Goal: Task Accomplishment & Management: Complete application form

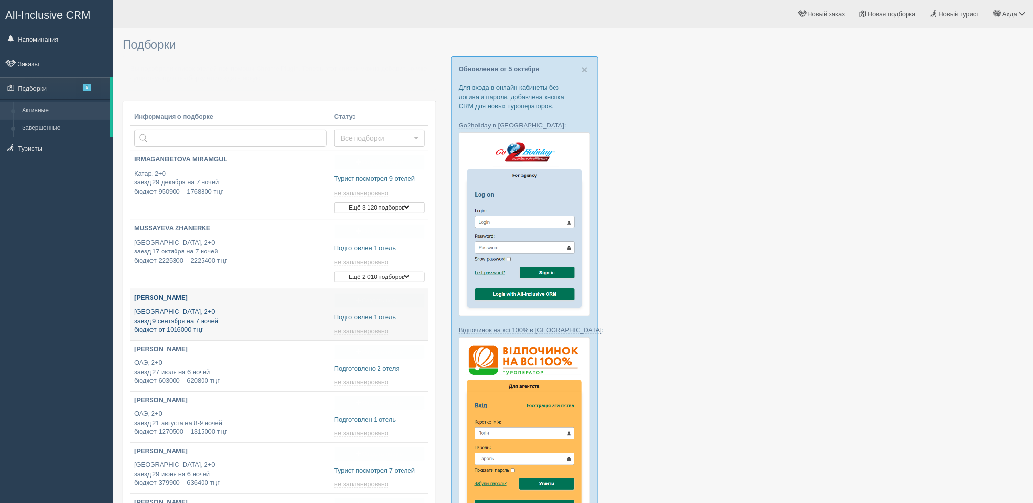
type input "[DATE] 22:00"
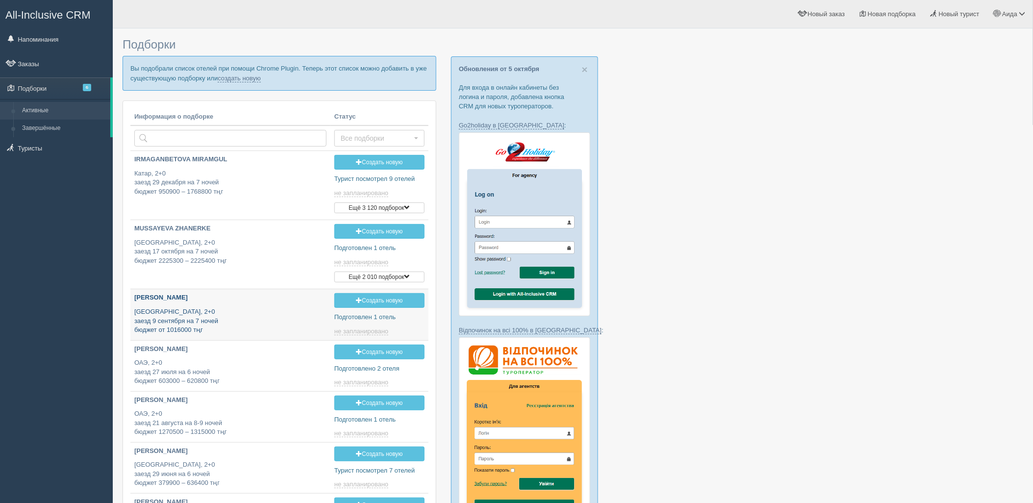
type input "2025-10-08 18:25"
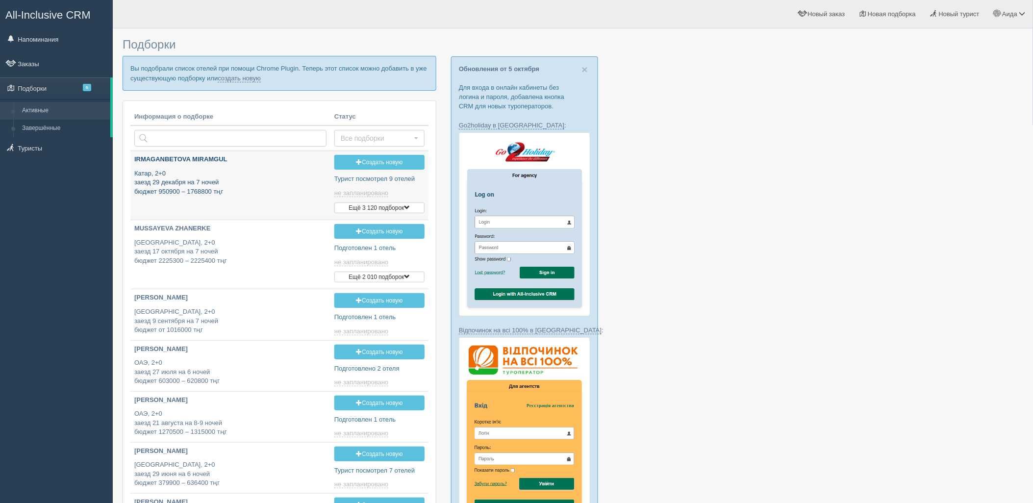
type input "2025-10-08 17:50"
click at [241, 76] on link "создать новую" at bounding box center [239, 79] width 43 height 8
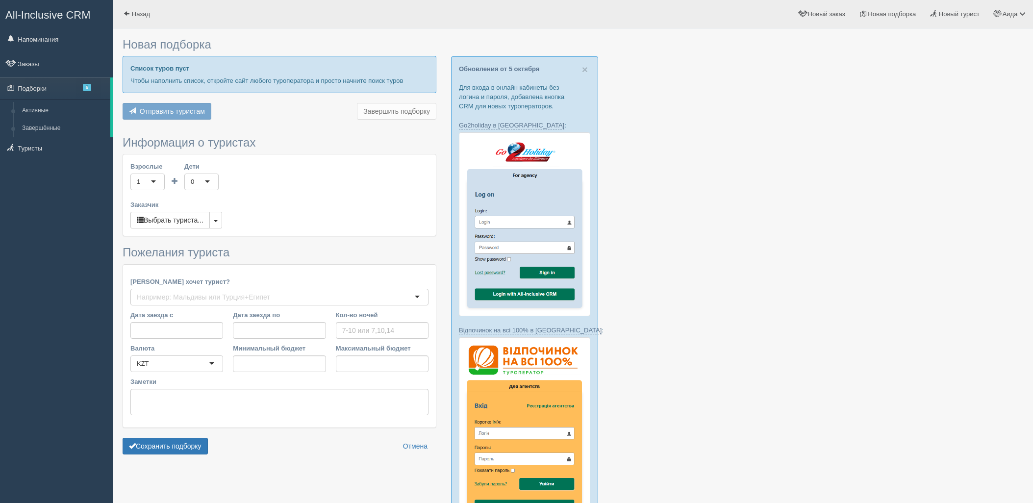
type input "6-7"
type input "1110000"
type input "1553900"
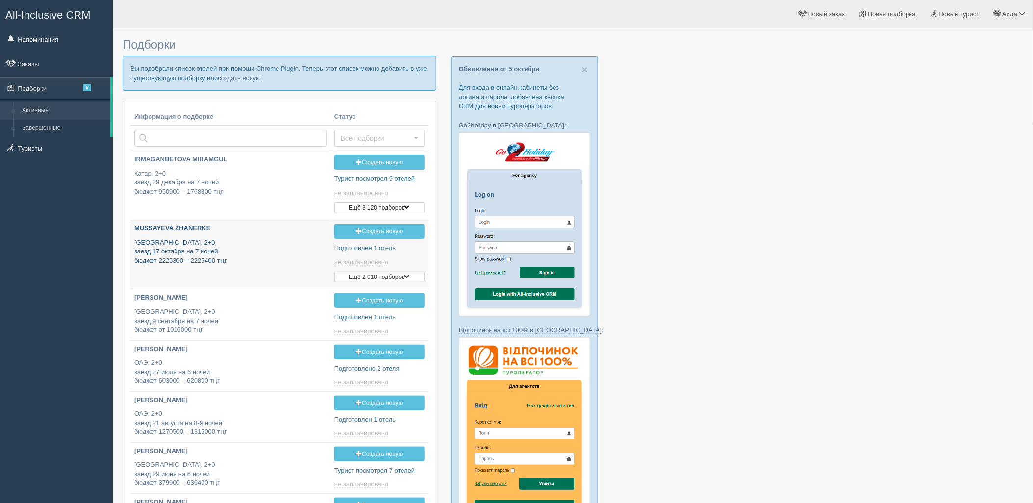
type input "2025-10-08 22:00"
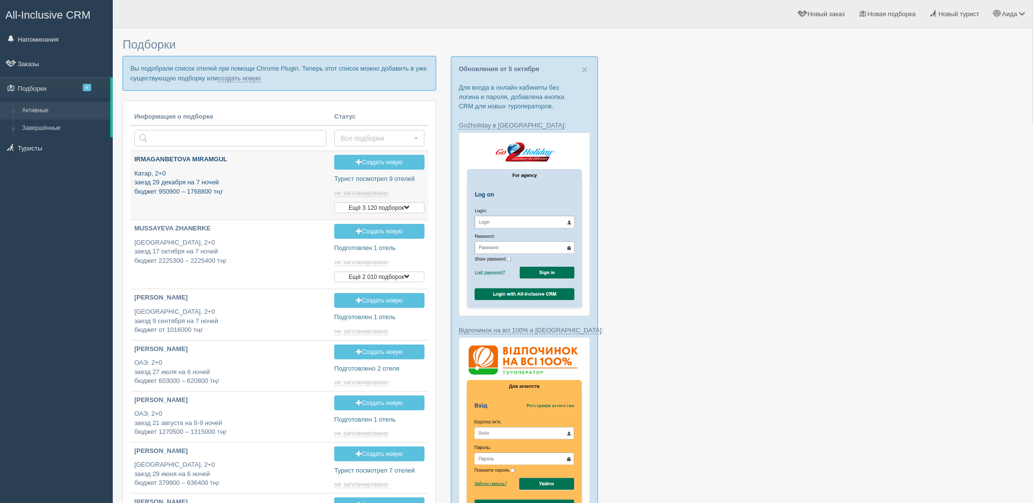
type input "2025-10-08 17:50"
click at [238, 78] on link "создать новую" at bounding box center [239, 79] width 43 height 8
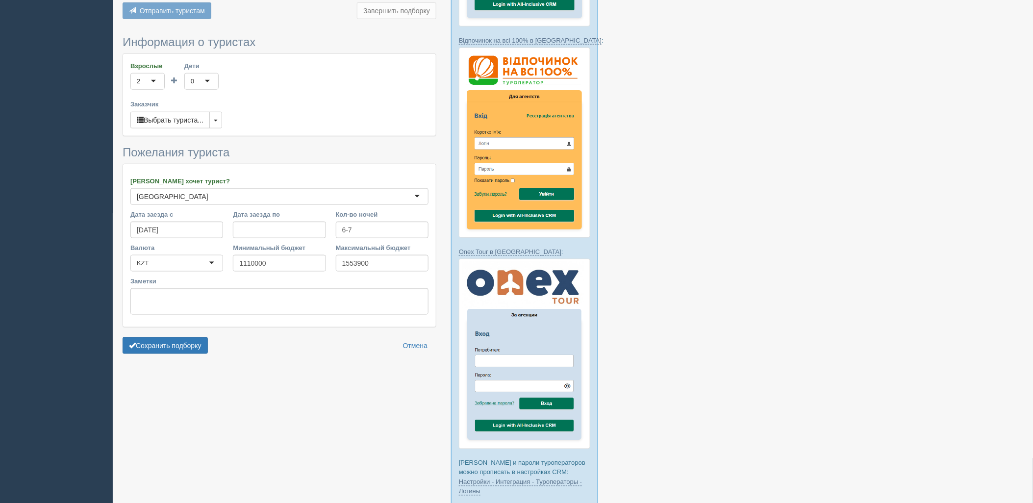
scroll to position [352, 0]
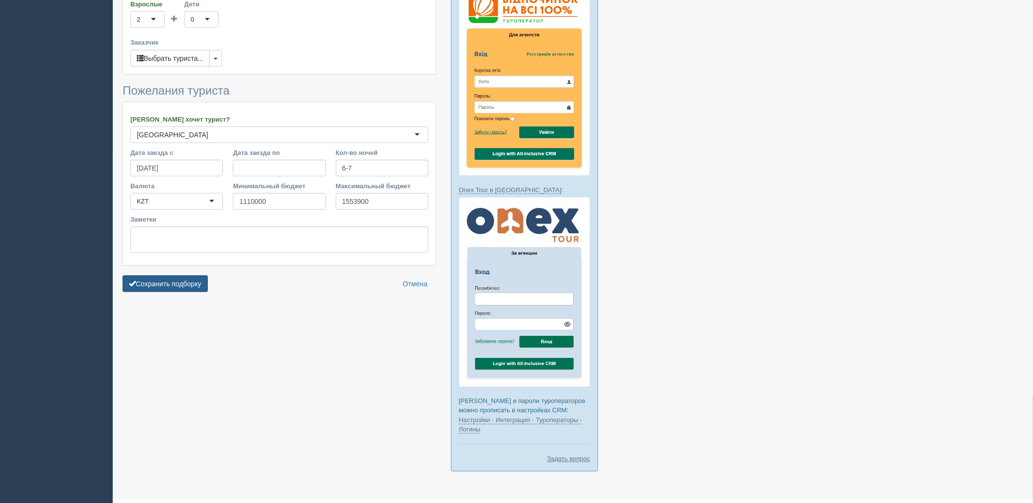
click at [194, 287] on button "Сохранить подборку" at bounding box center [165, 284] width 85 height 17
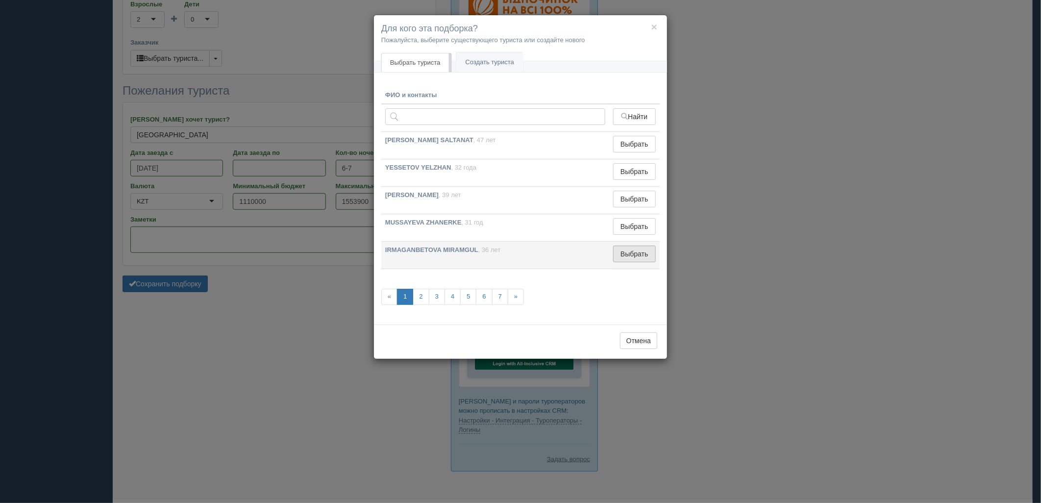
click at [635, 256] on button "Выбрать" at bounding box center [634, 254] width 43 height 17
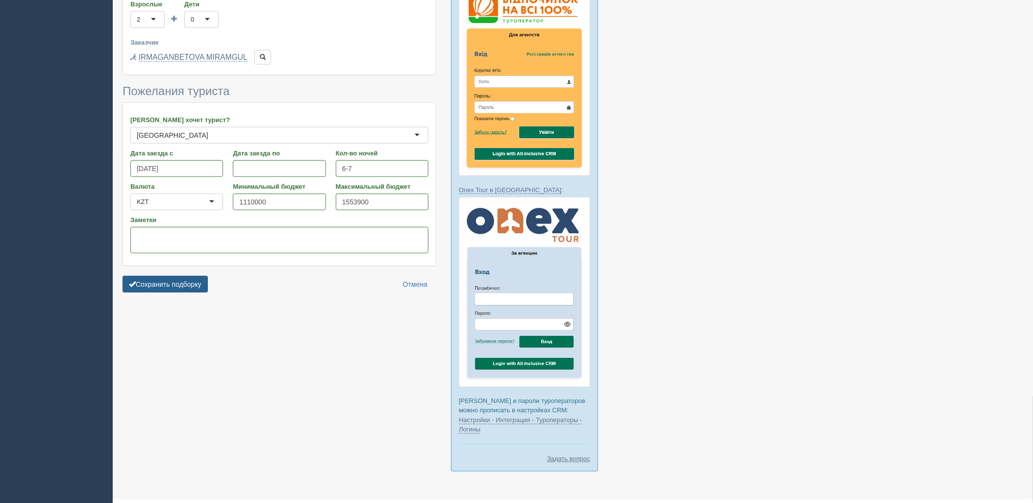
click at [172, 288] on button "Сохранить подборку" at bounding box center [165, 284] width 85 height 17
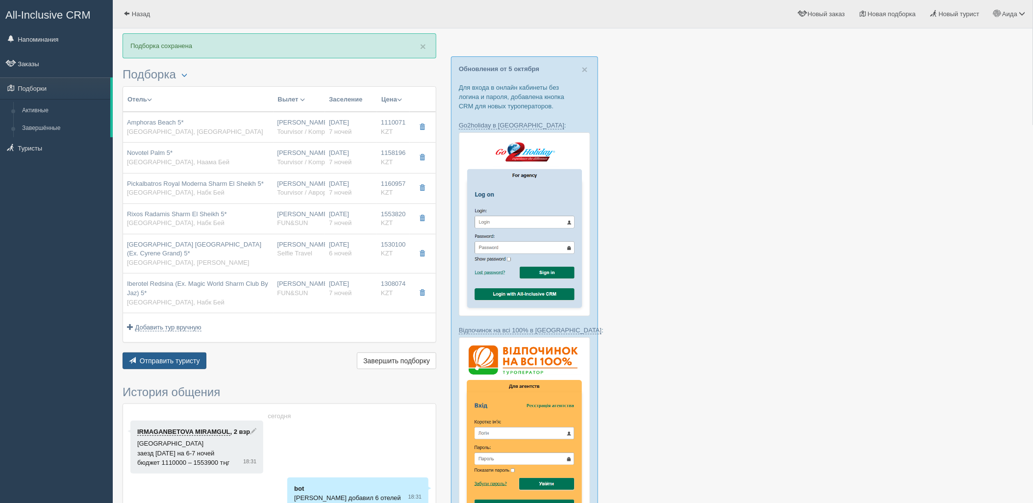
click at [181, 362] on span "Отправить туристу" at bounding box center [170, 361] width 60 height 8
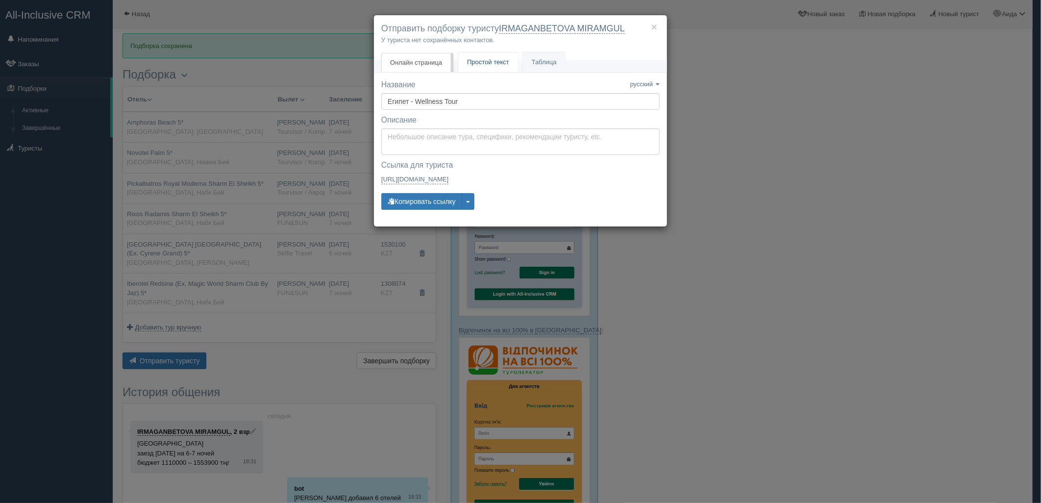
click at [473, 57] on link "Простой текст Текст" at bounding box center [488, 62] width 60 height 20
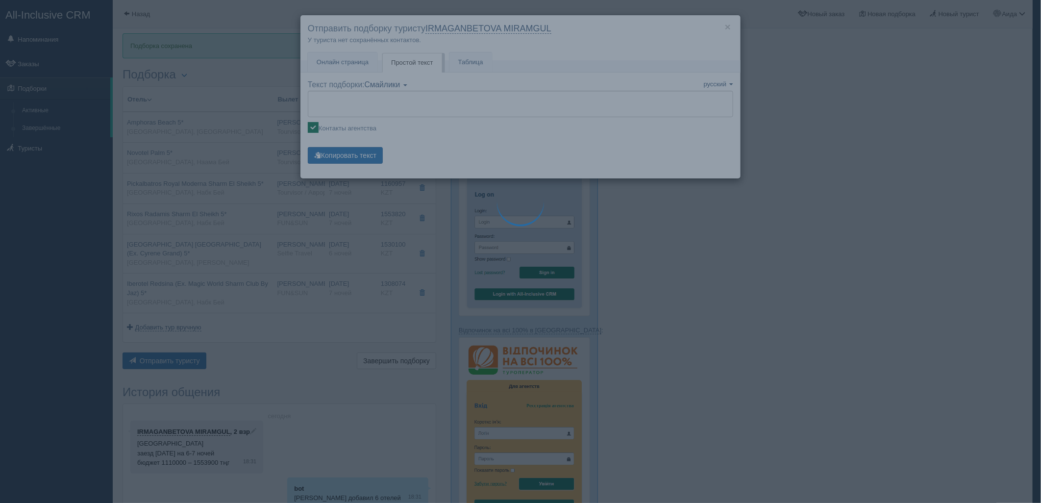
type textarea "🌞 Добрый день! Предлагаем Вам рассмотреть следующие варианты: 🌎 Египет, Хадаба …"
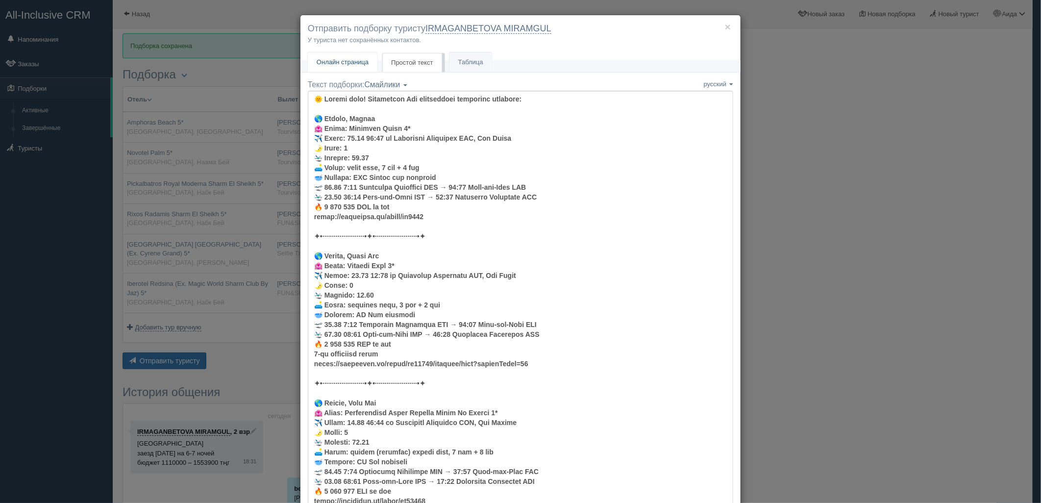
click at [365, 61] on link "Онлайн страница Онлайн" at bounding box center [343, 62] width 70 height 20
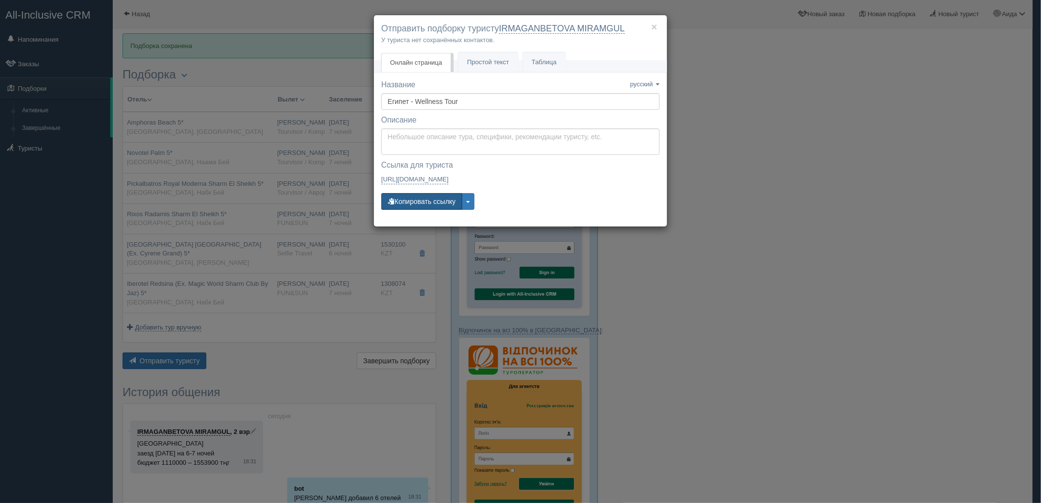
drag, startPoint x: 400, startPoint y: 203, endPoint x: 349, endPoint y: 185, distance: 54.4
click at [400, 203] on button "Копировать ссылку" at bounding box center [421, 201] width 81 height 17
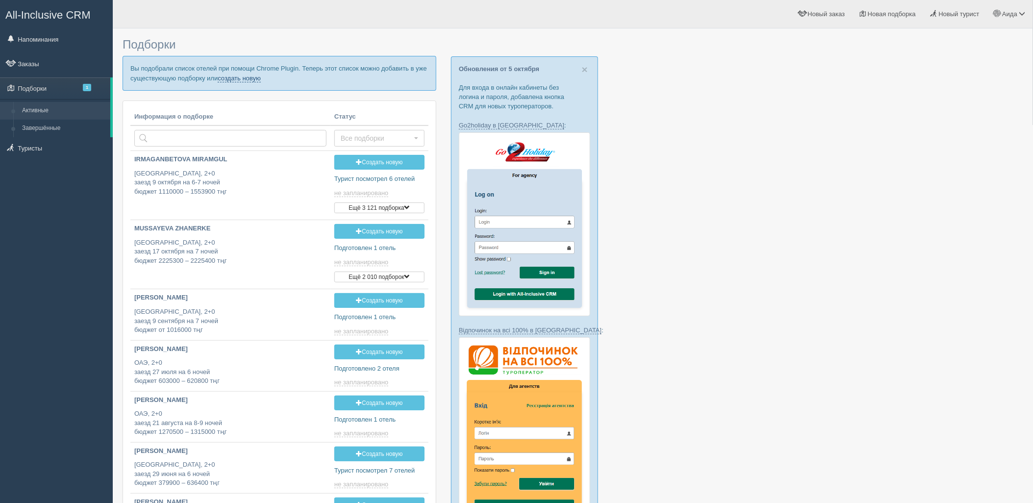
drag, startPoint x: 0, startPoint y: 0, endPoint x: 228, endPoint y: 77, distance: 240.3
click at [228, 77] on link "создать новую" at bounding box center [239, 79] width 43 height 8
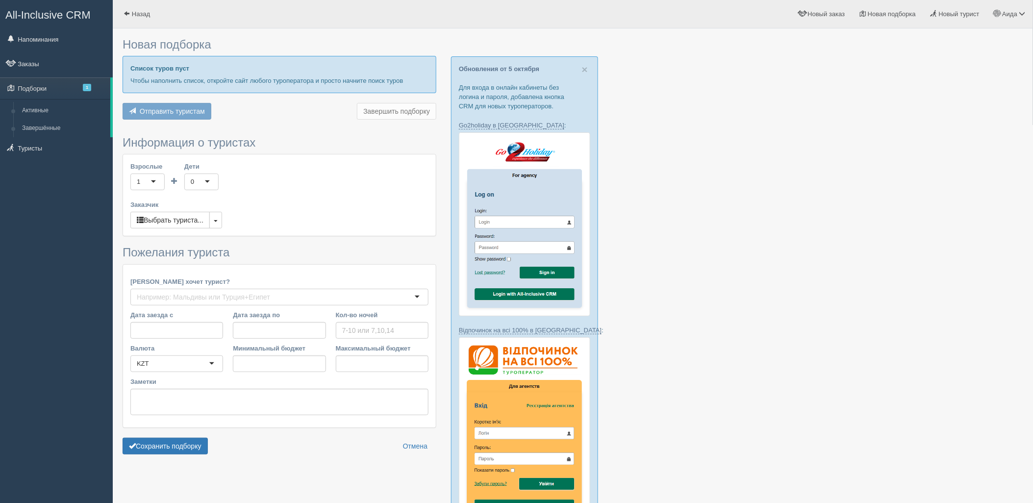
type input "5"
type input "2675000"
type input "2675100"
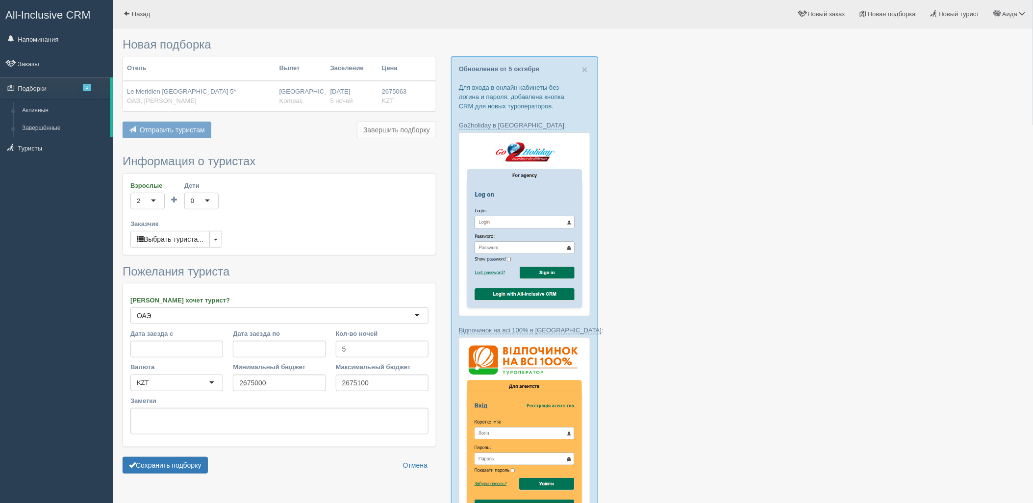
scroll to position [247, 0]
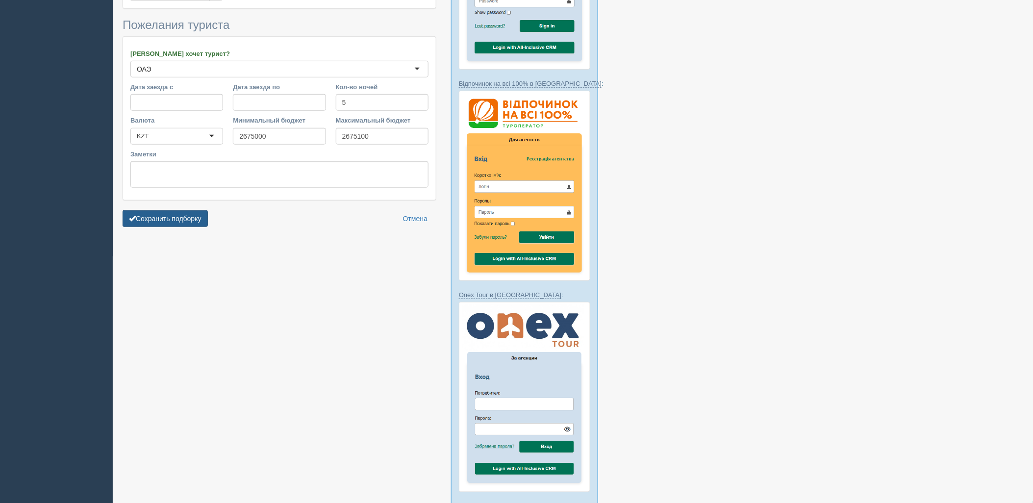
click at [168, 214] on button "Сохранить подборку" at bounding box center [165, 218] width 85 height 17
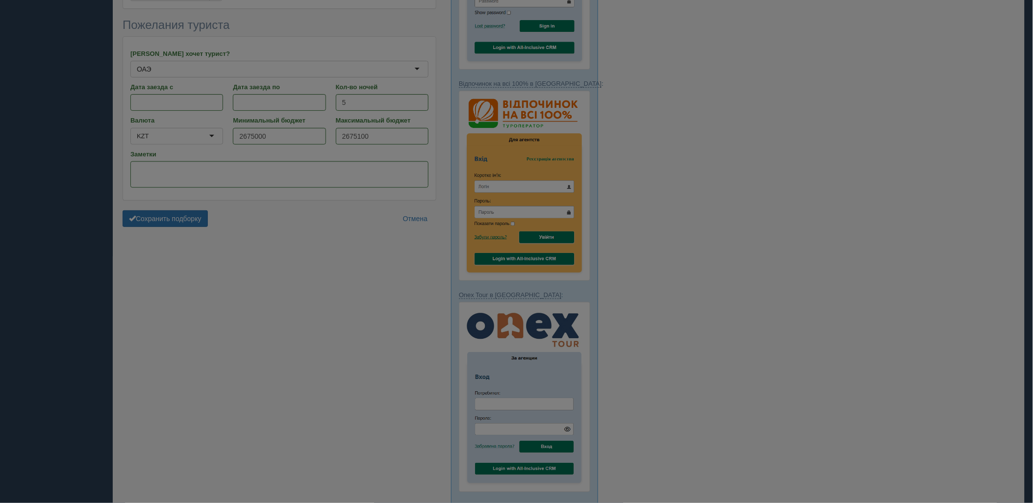
scroll to position [213, 0]
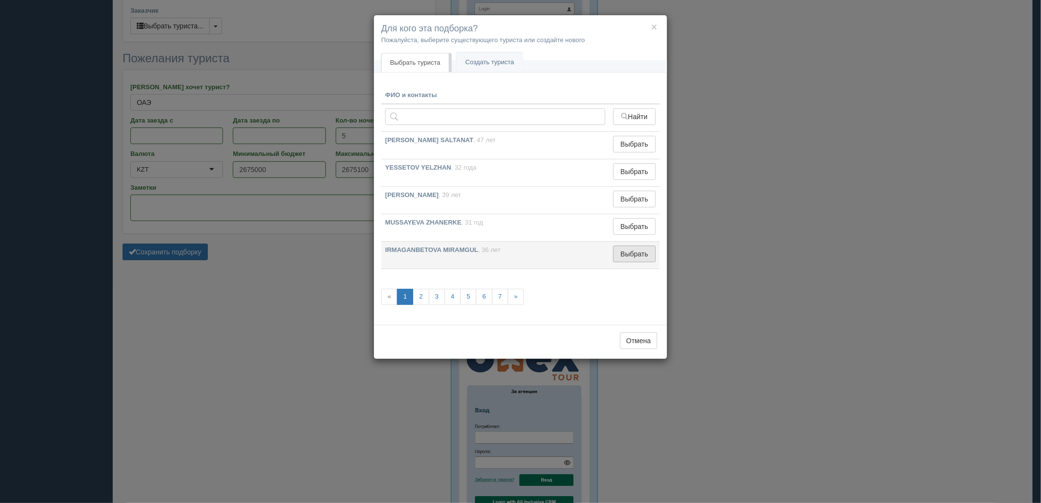
click at [635, 255] on button "Выбрать" at bounding box center [634, 254] width 43 height 17
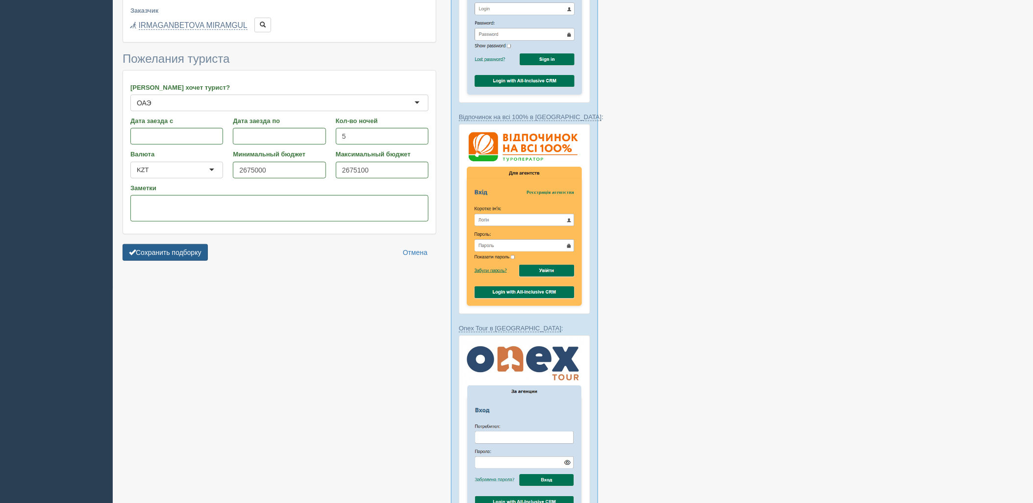
drag, startPoint x: 128, startPoint y: 253, endPoint x: 160, endPoint y: 255, distance: 32.5
click at [129, 253] on button "Сохранить подборку" at bounding box center [165, 252] width 85 height 17
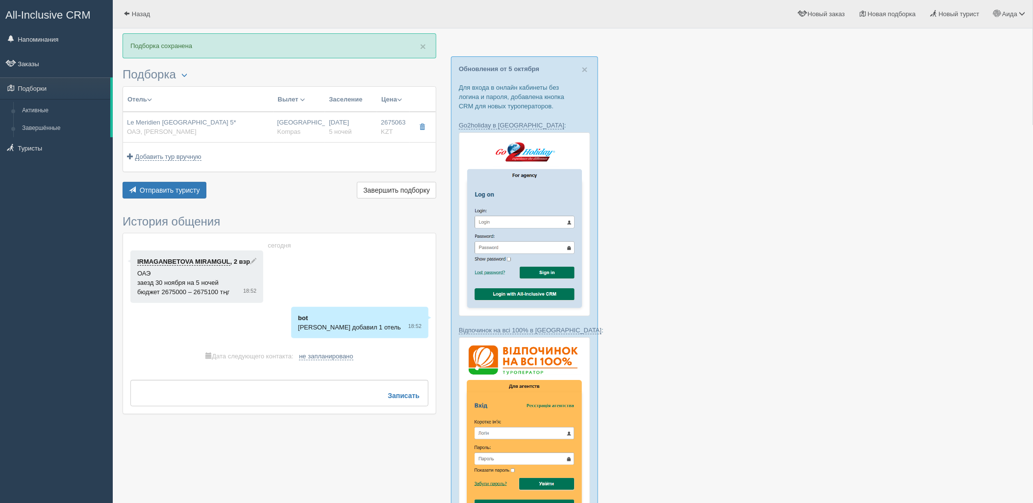
click at [151, 187] on div "Отель Разделить отели... Вылет Выезд Массовое авиа Заселение Цена Дешёвые внача…" at bounding box center [280, 143] width 314 height 115
click at [153, 212] on div "× Подборка сохранена [GEOGRAPHIC_DATA] Менеджер: [PERSON_NAME] Показать удалённ…" at bounding box center [280, 228] width 314 height 391
click at [151, 199] on button "Отправить туристу Отправить" at bounding box center [165, 190] width 84 height 17
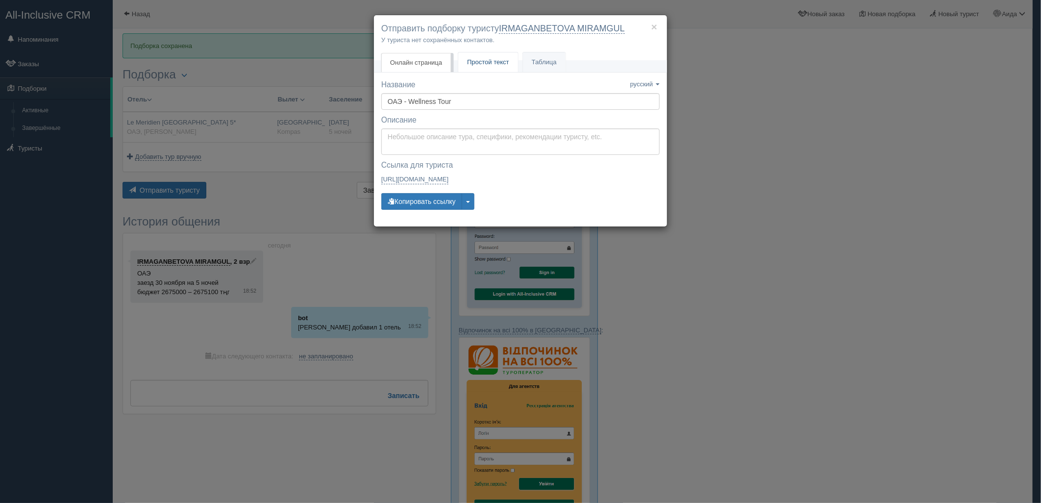
click at [468, 70] on link "Простой текст Текст" at bounding box center [488, 62] width 60 height 20
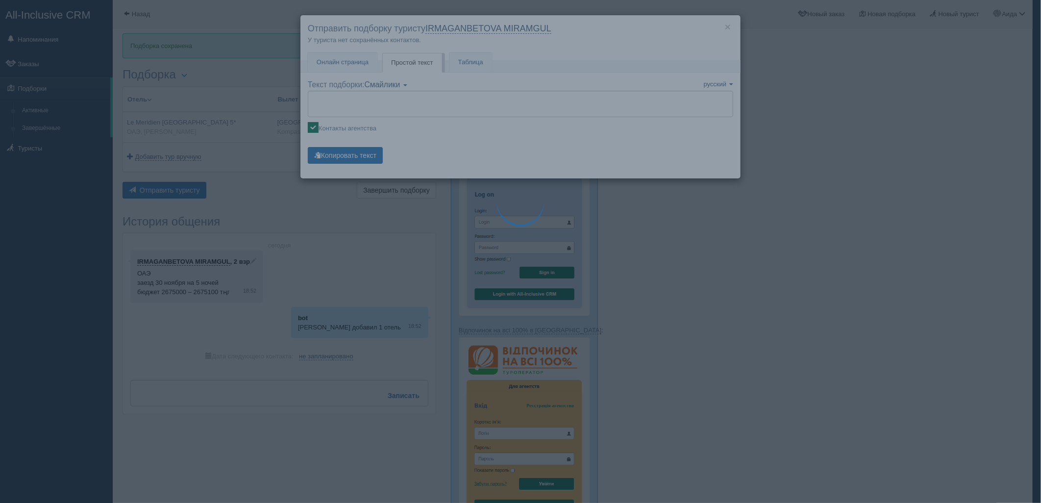
type textarea "🌞 Добрый день! Предлагаем Вам рассмотреть следующие варианты: 🌎 ОАЭ, Марина 🏩 О…"
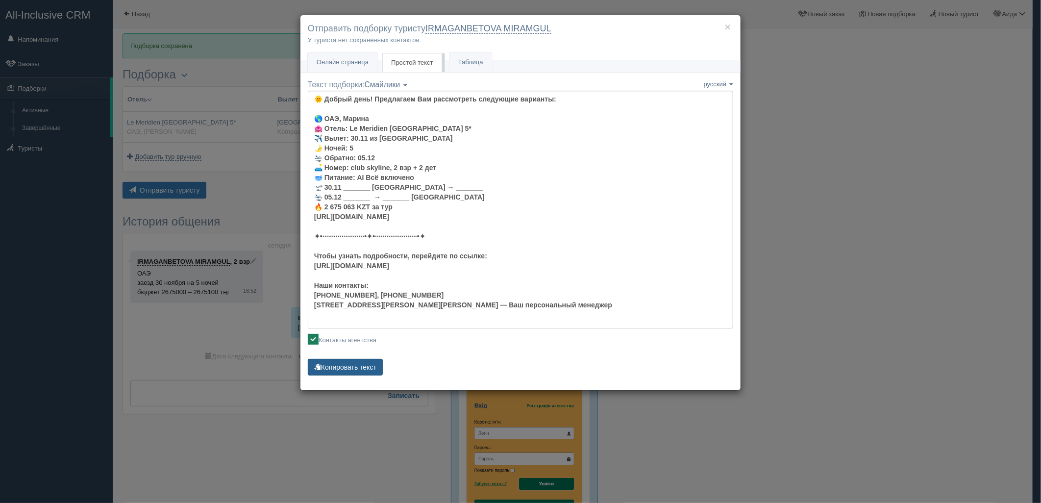
click at [360, 364] on button "Копировать текст" at bounding box center [345, 367] width 75 height 17
